Goal: Transaction & Acquisition: Purchase product/service

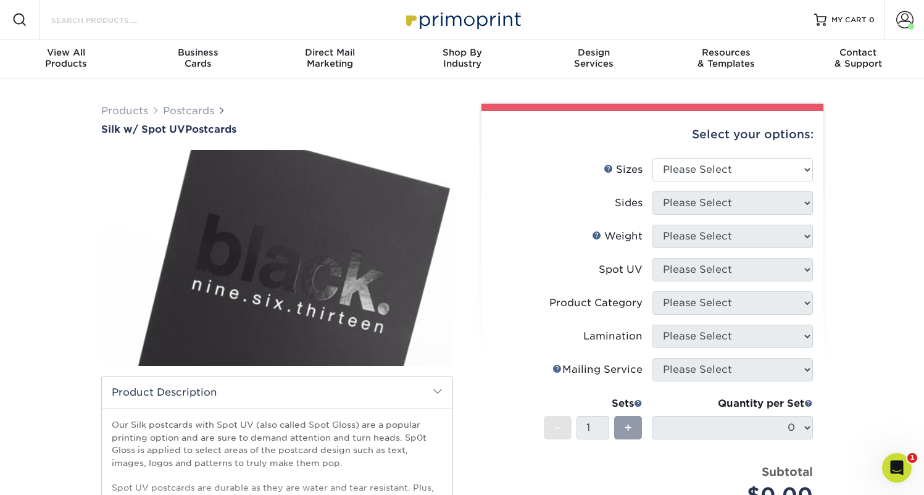
click at [113, 20] on input "Search Products" at bounding box center [110, 19] width 120 height 15
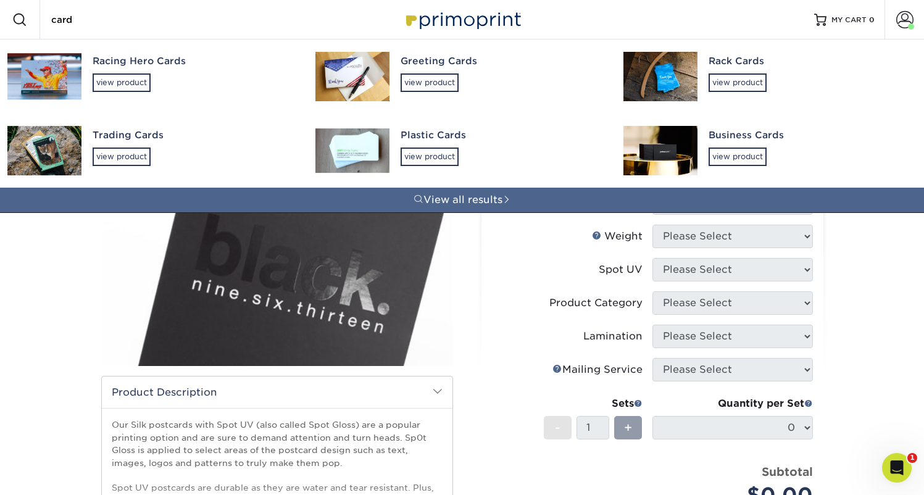
type input "card"
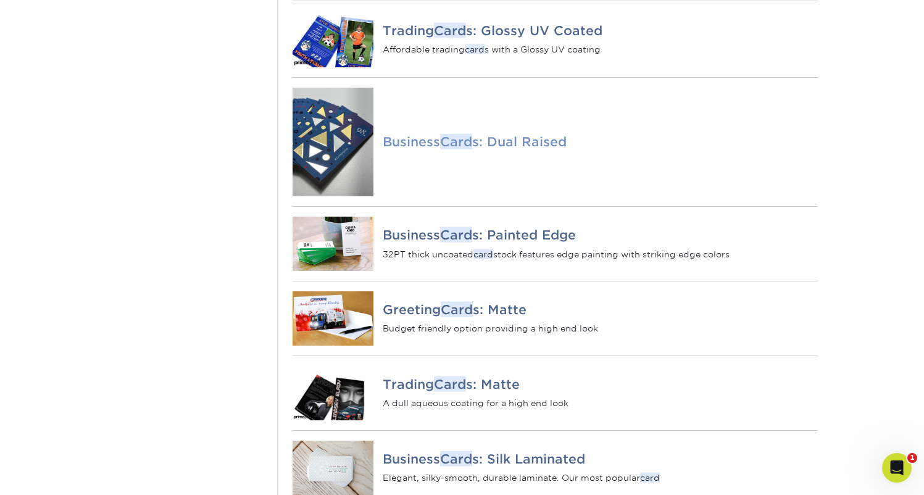
scroll to position [817, 0]
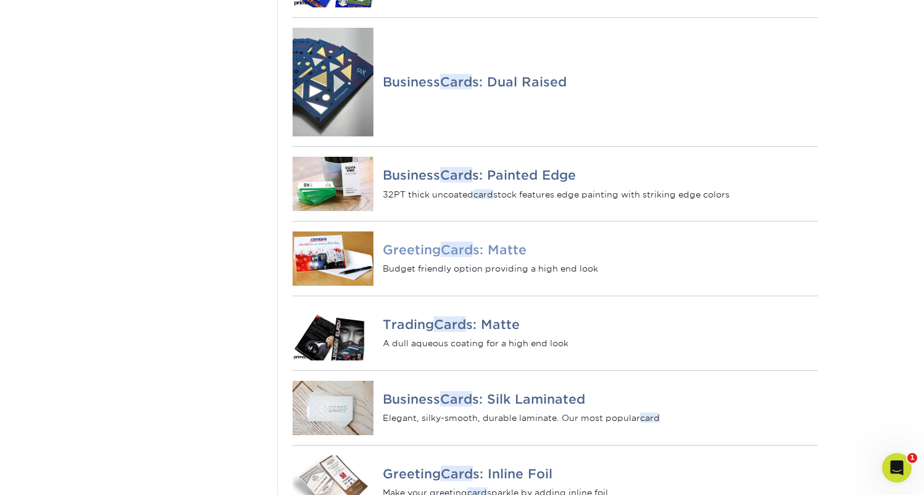
click at [420, 257] on h4 "Greeting Card s: Matte" at bounding box center [600, 249] width 434 height 15
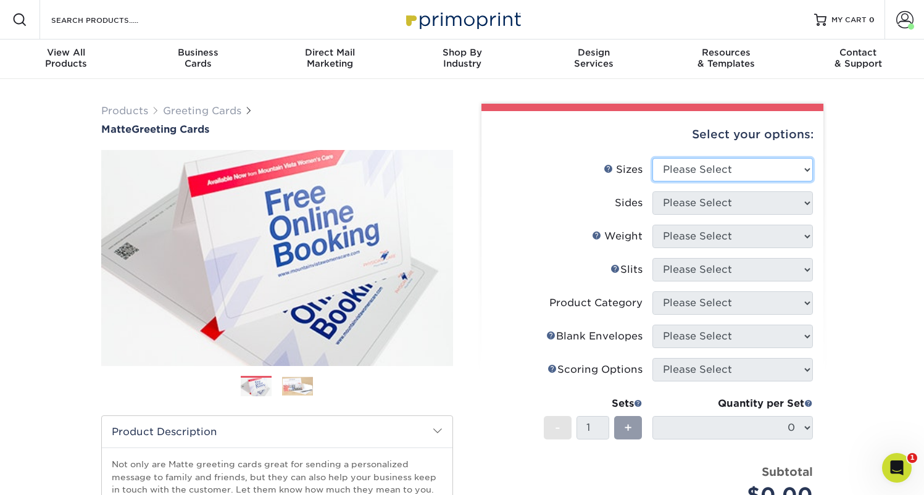
select select "4.25x11.00"
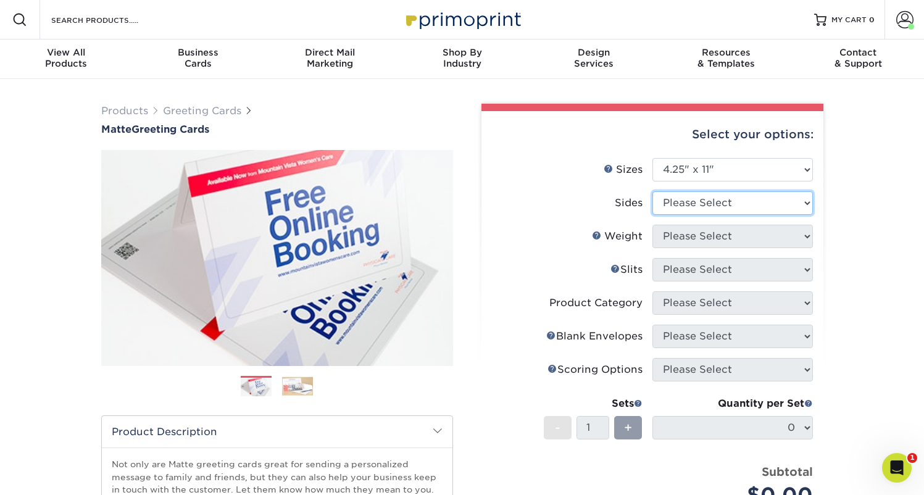
select select "13abbda7-1d64-4f25-8bb2-c179b224825d"
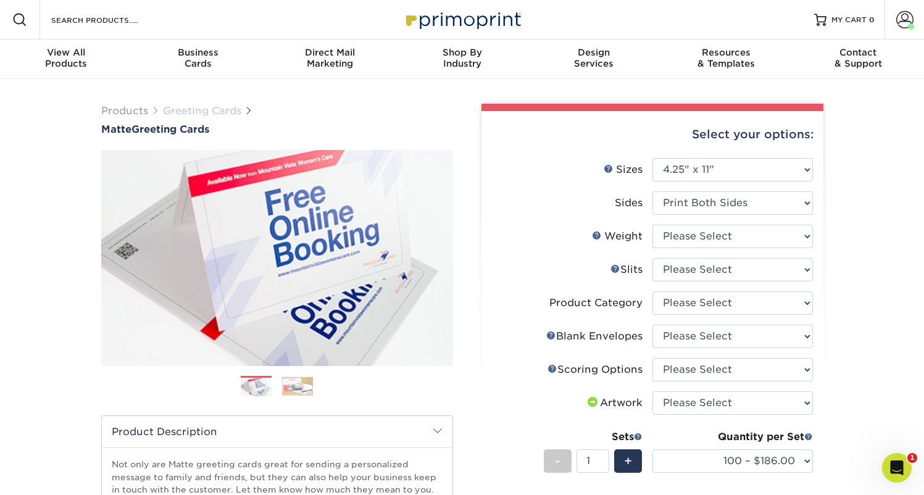
click at [197, 109] on link "Greeting Cards" at bounding box center [202, 111] width 78 height 12
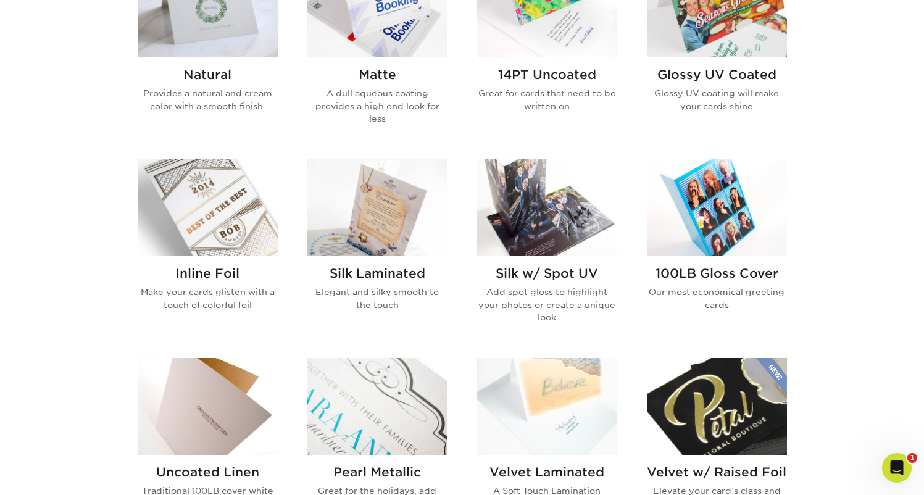
scroll to position [675, 0]
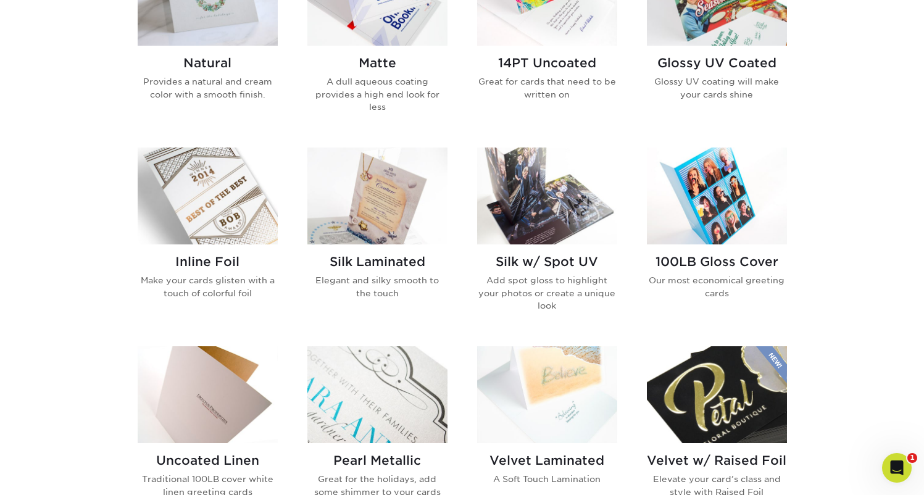
click at [385, 184] on img at bounding box center [377, 195] width 140 height 97
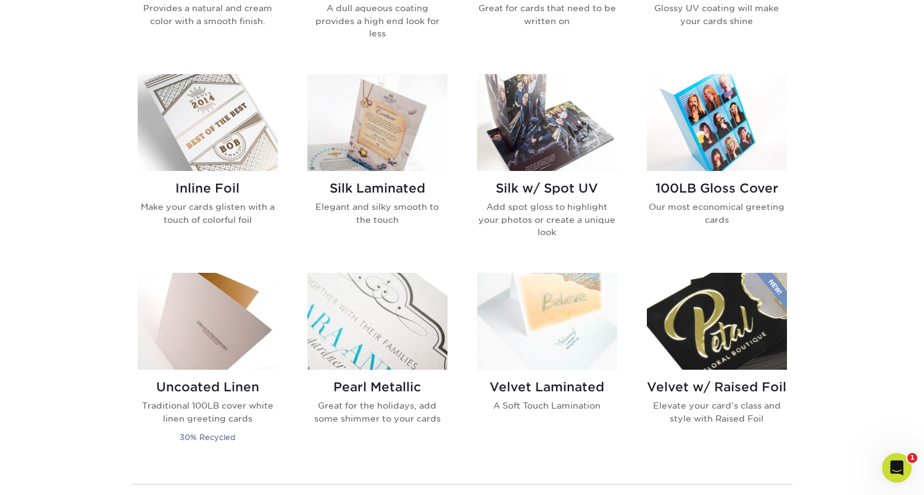
scroll to position [751, 0]
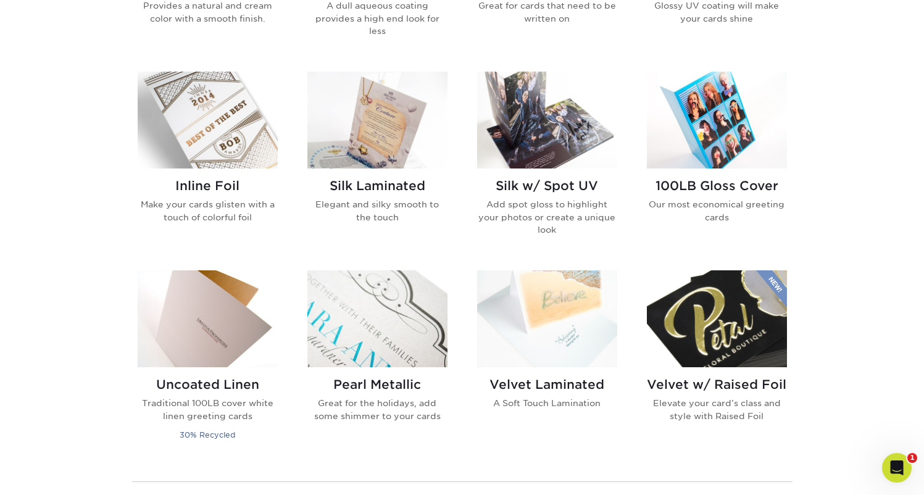
click at [542, 134] on img at bounding box center [547, 120] width 140 height 97
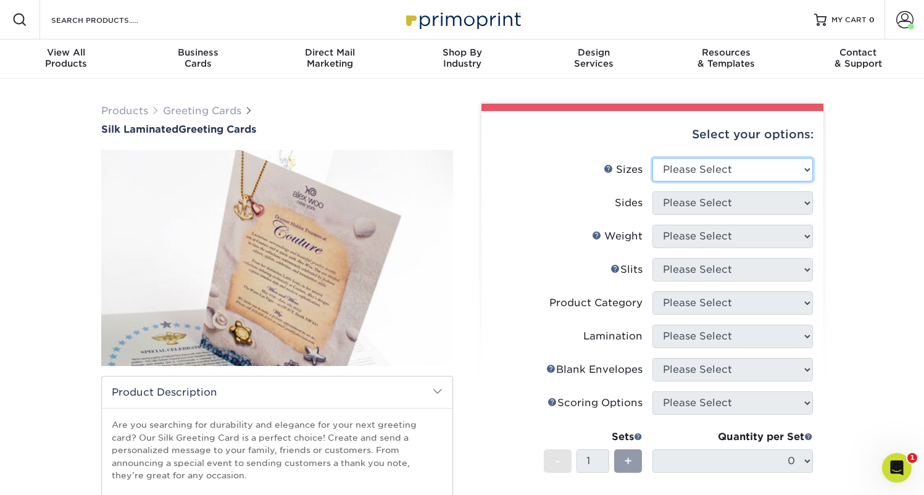
select select "4.25x11.00"
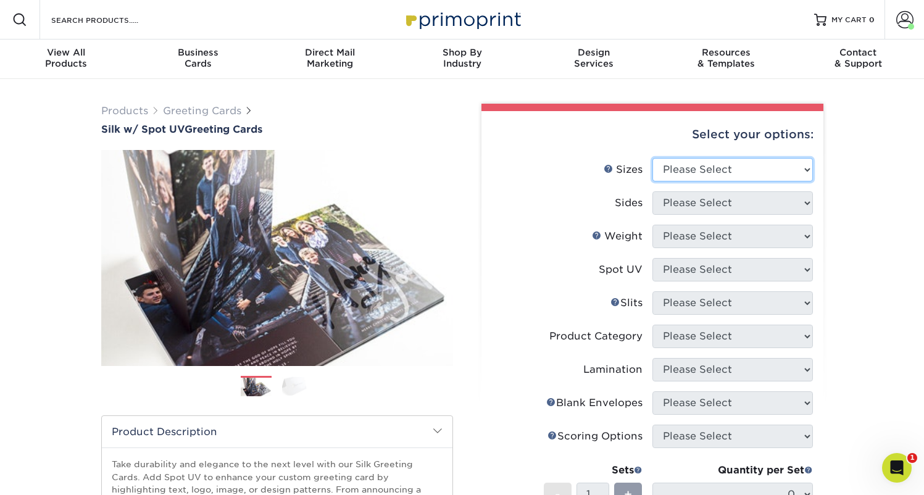
select select "4.25x11.00"
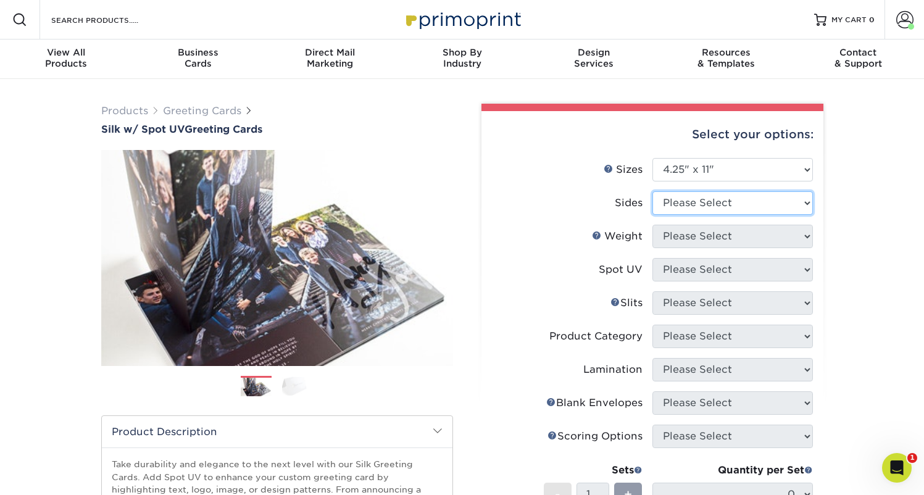
select select "13abbda7-1d64-4f25-8bb2-c179b224825d"
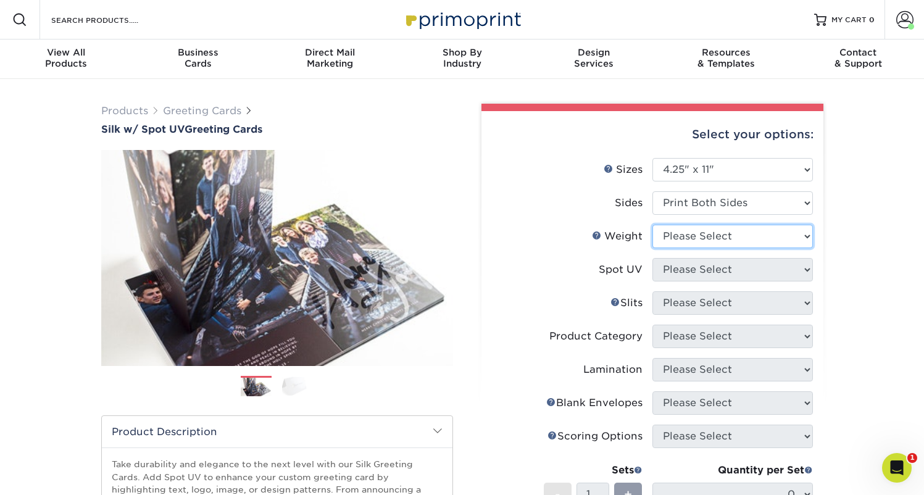
select select "16PT"
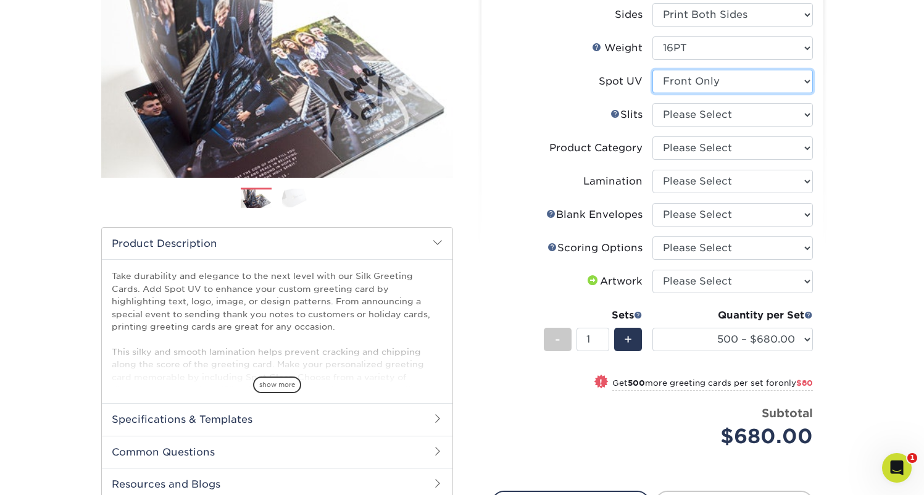
scroll to position [109, 0]
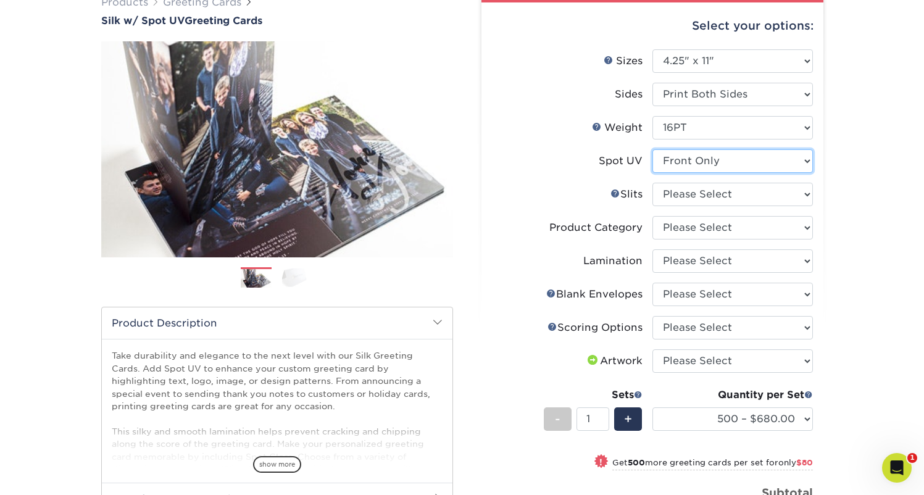
select select "0"
click at [613, 192] on link "Slits Help" at bounding box center [615, 193] width 10 height 10
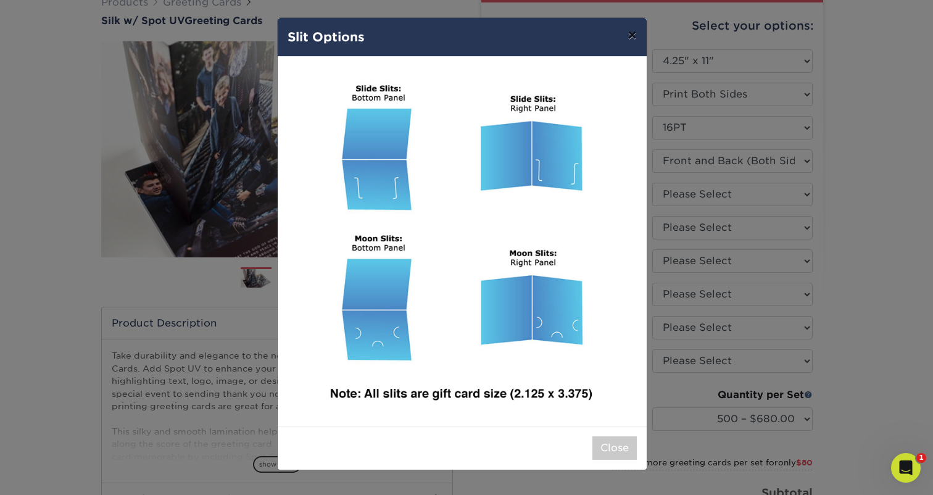
click at [632, 31] on button "×" at bounding box center [632, 35] width 28 height 35
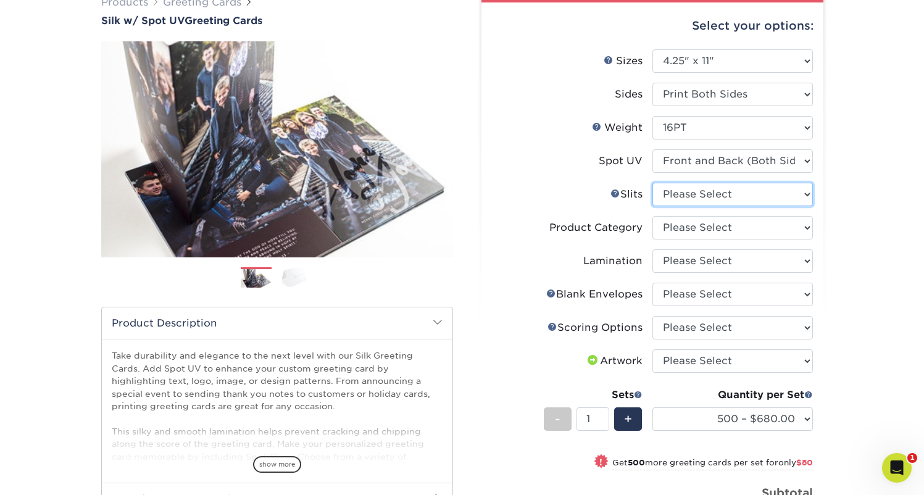
select select "c4055f3c-a707-4a99-931b-ce83690041fd"
select select "b7f8198f-f281-4438-a52e-cd7a5c5c0cfc"
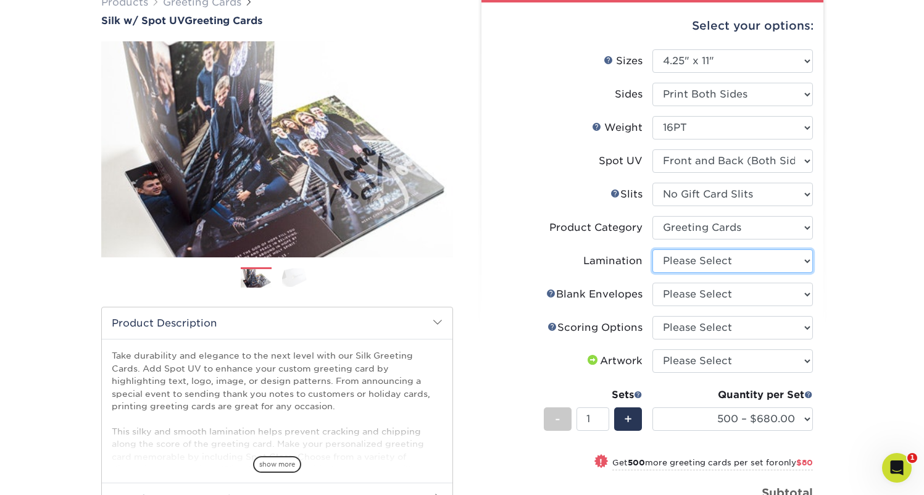
select select "ccacb42f-45f7-42d3-bbd3-7c8421cf37f0"
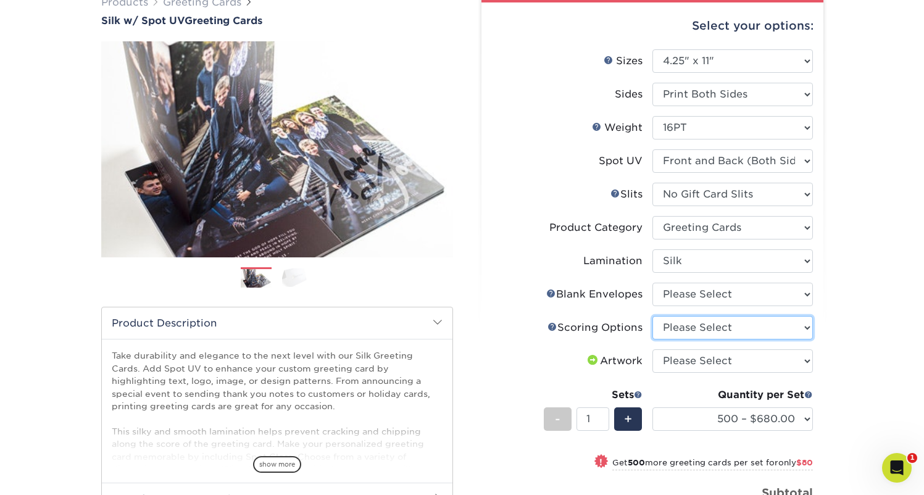
select select "b23166fa-223a-4016-b2d3-d3438452c7d9"
select select "upload"
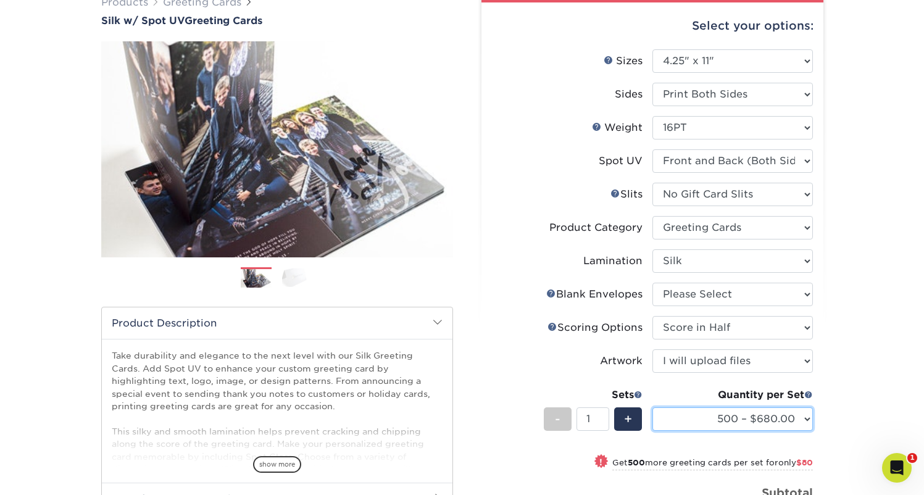
select select "1000 – $760.00"
click at [631, 419] on span "+" at bounding box center [628, 419] width 8 height 19
type input "2"
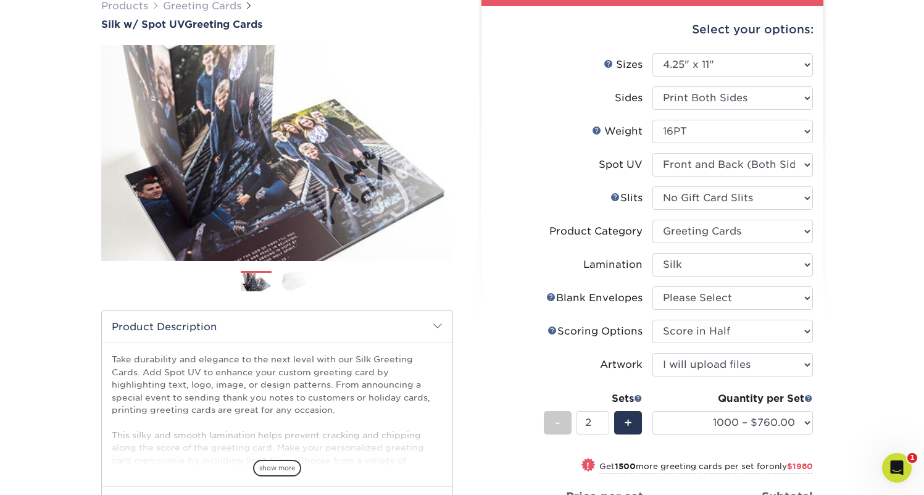
scroll to position [0, 0]
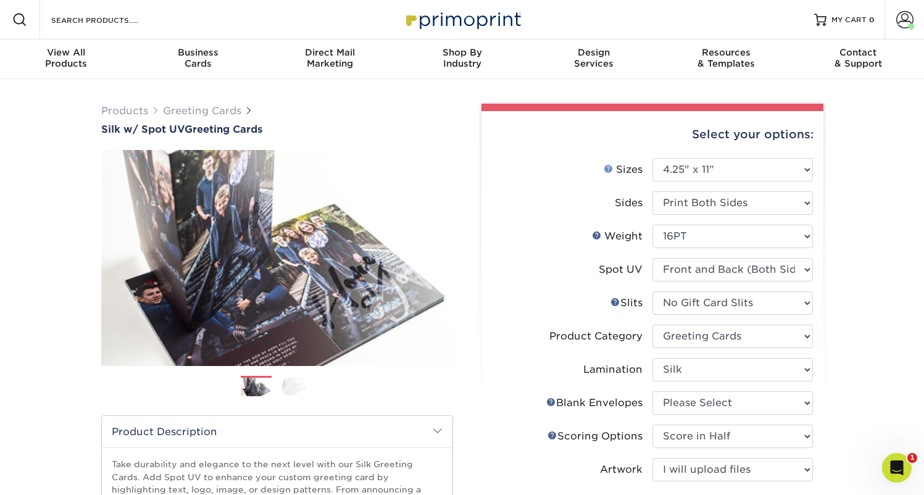
click at [610, 169] on link "Sizes Help" at bounding box center [608, 168] width 10 height 10
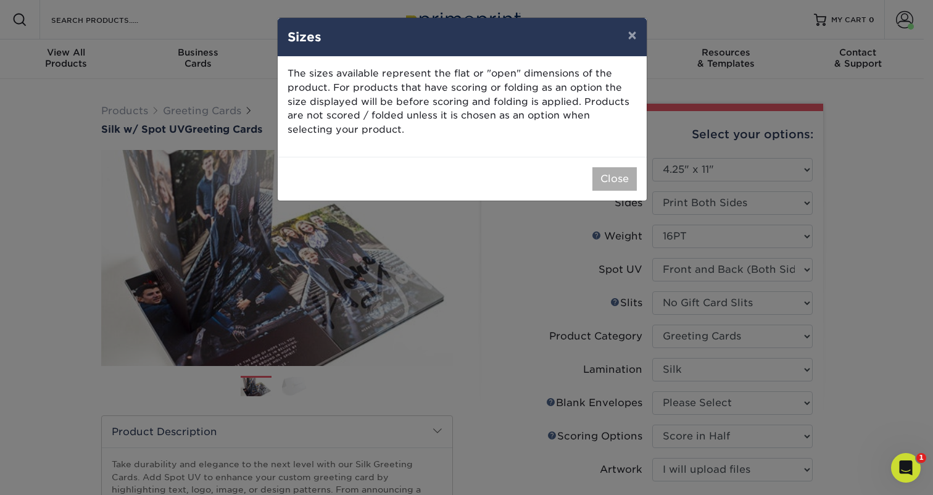
click at [595, 168] on button "Close" at bounding box center [614, 178] width 44 height 23
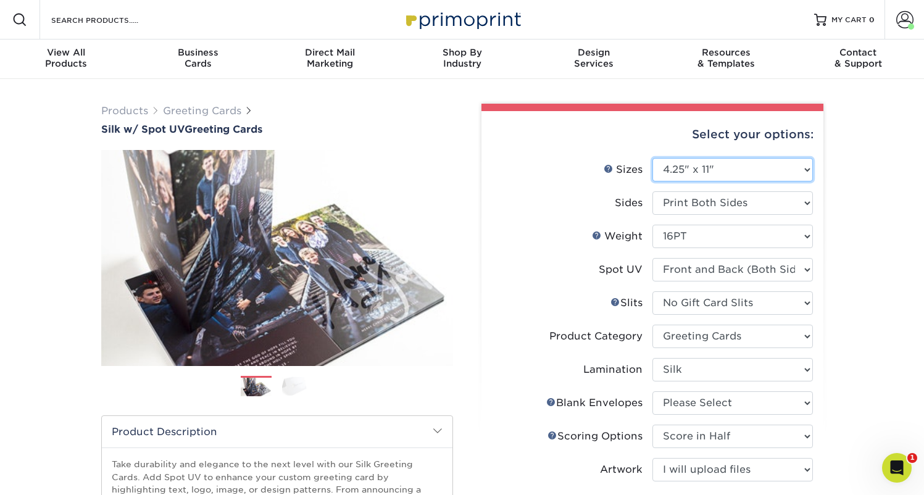
select select "5.50x8.50"
select select "-1"
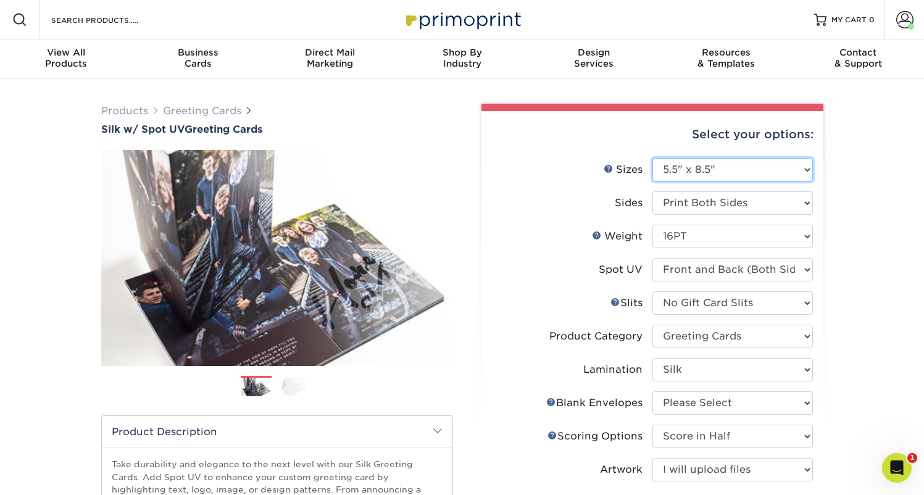
select select
select select "-1"
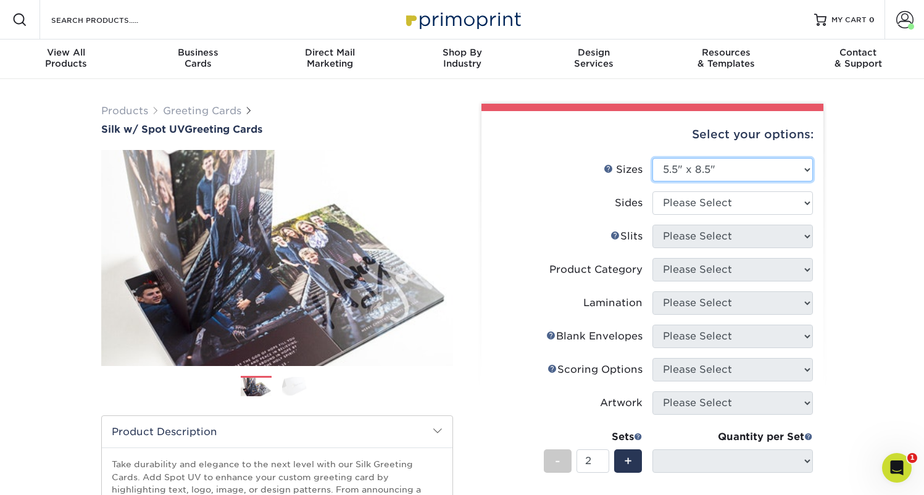
select select "6.00x9.00"
select select
select select "5.50x8.50"
select select
